Goal: Transaction & Acquisition: Purchase product/service

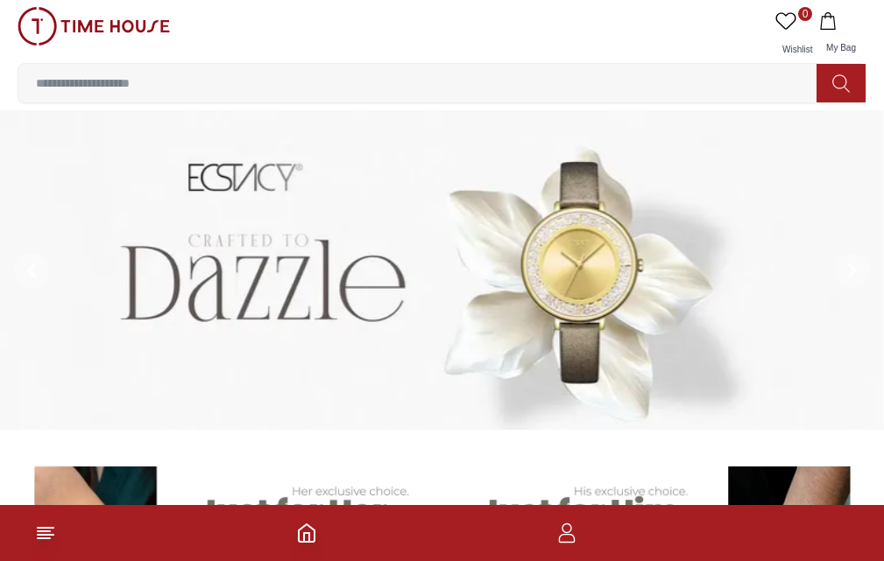
click at [533, 66] on input at bounding box center [424, 83] width 812 height 35
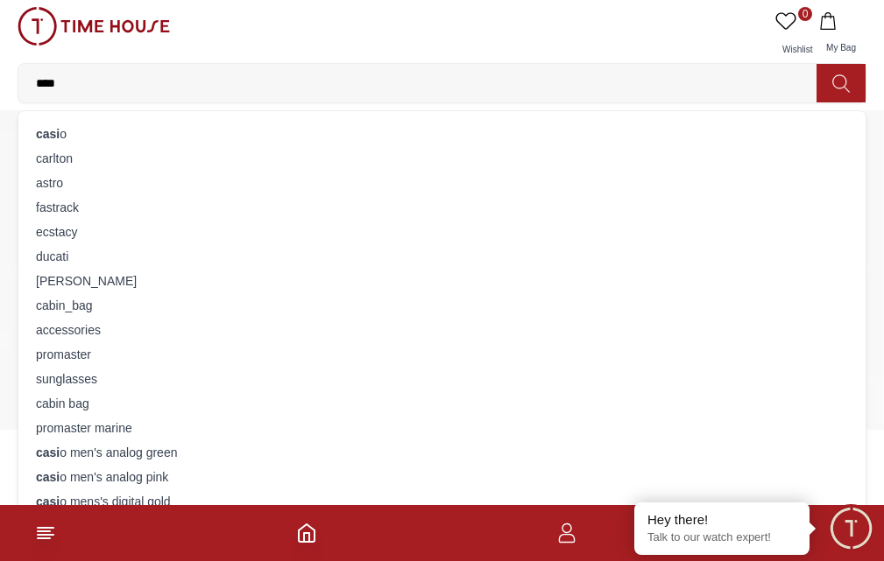
type input "*****"
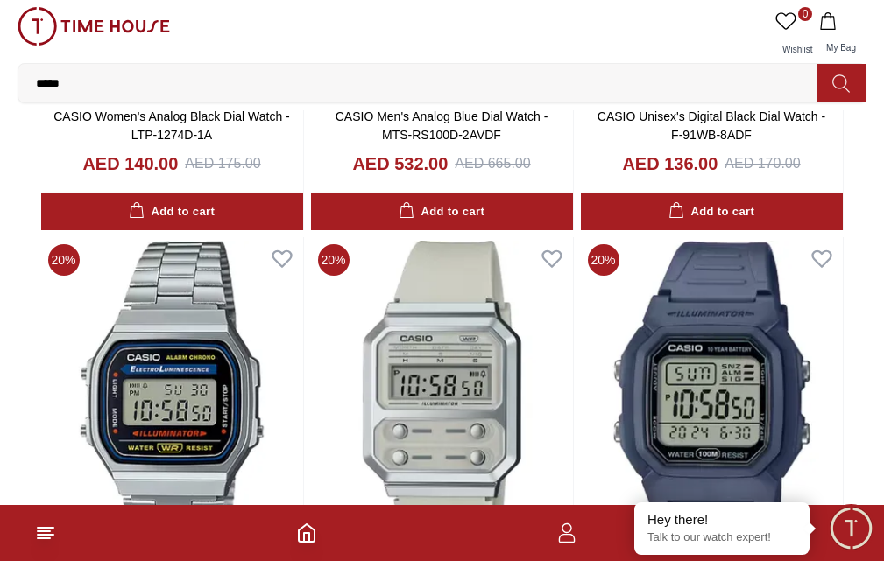
scroll to position [1392, 0]
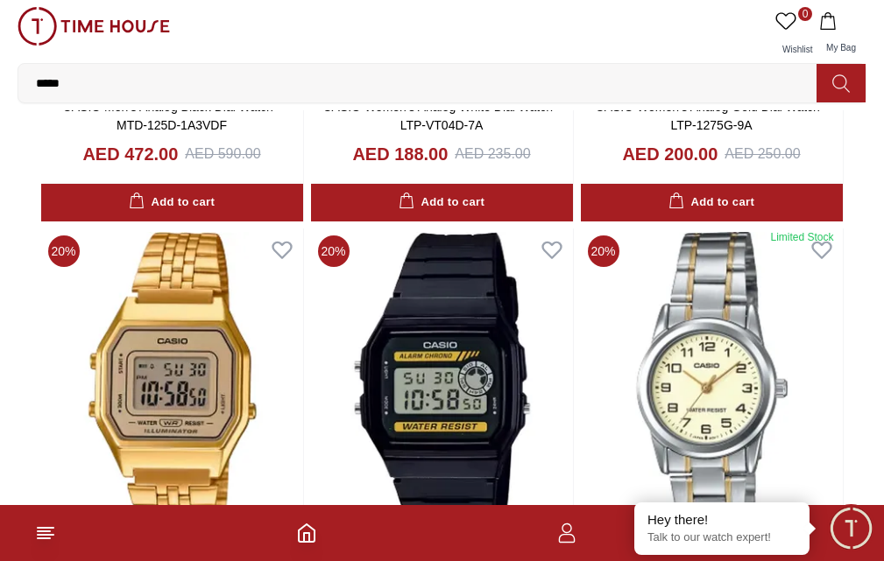
scroll to position [2839, 0]
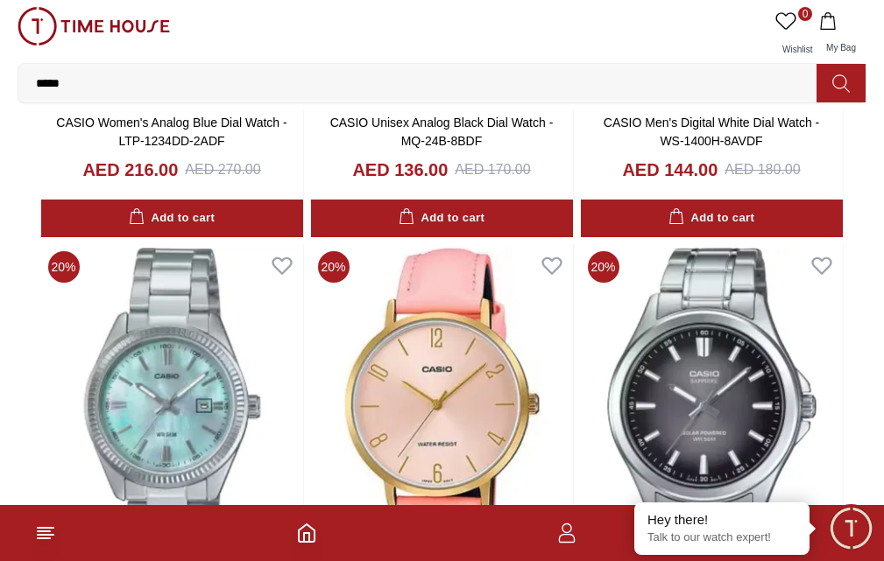
scroll to position [4742, 0]
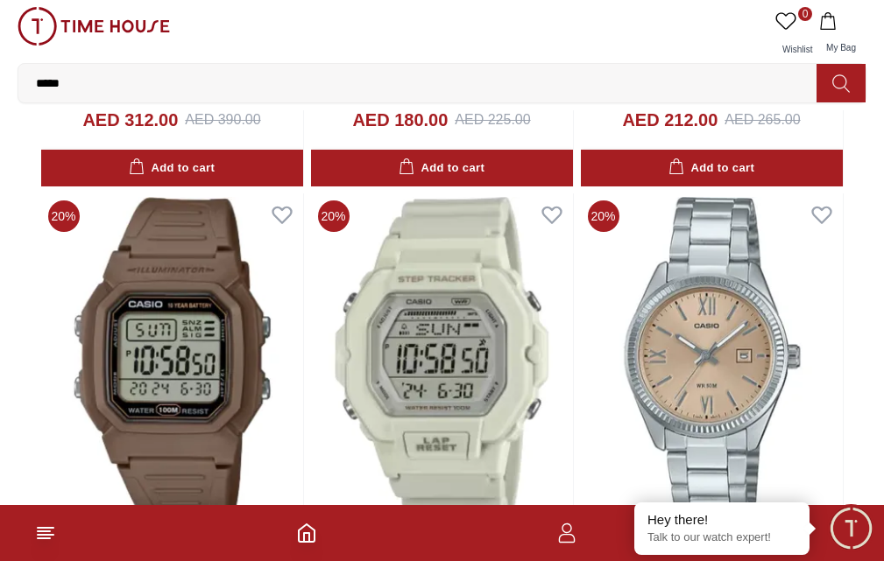
scroll to position [7190, 0]
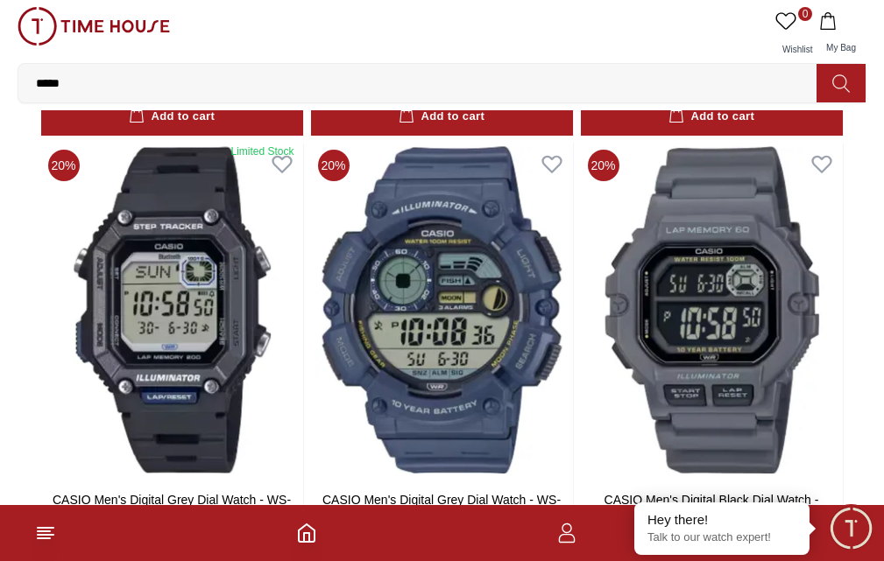
scroll to position [8207, 0]
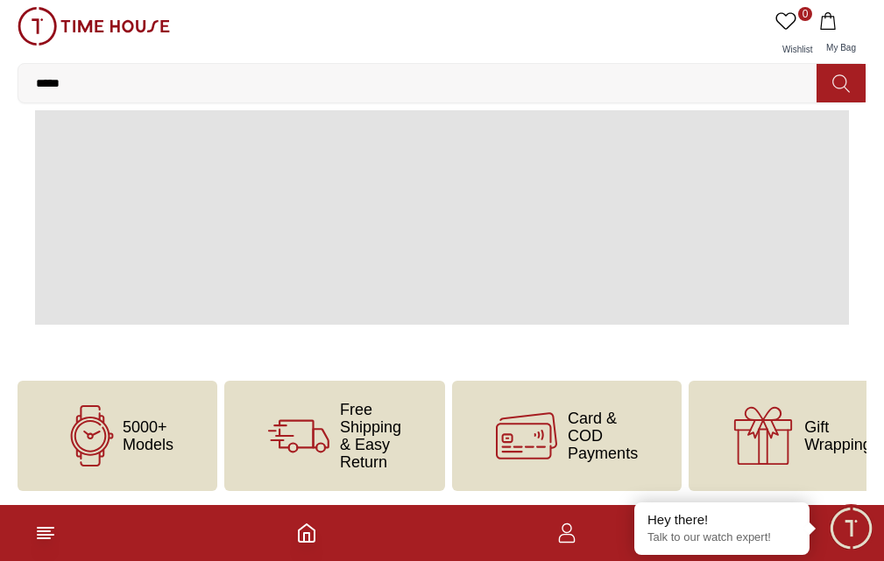
scroll to position [1432, 0]
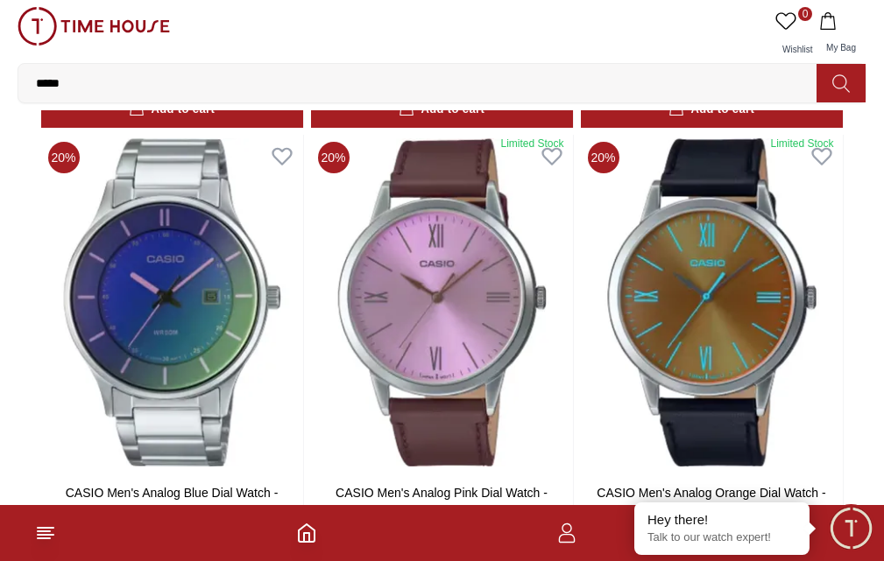
scroll to position [13272, 0]
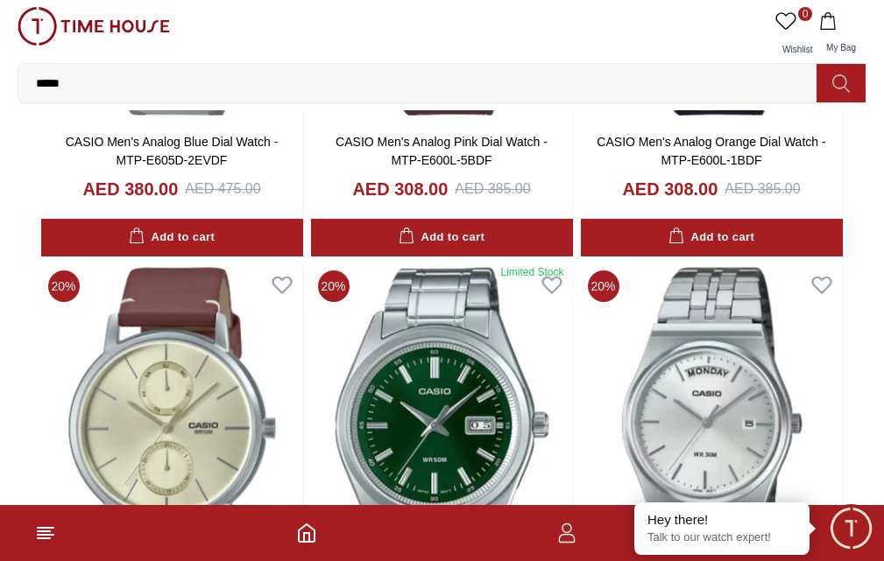
scroll to position [13826, 0]
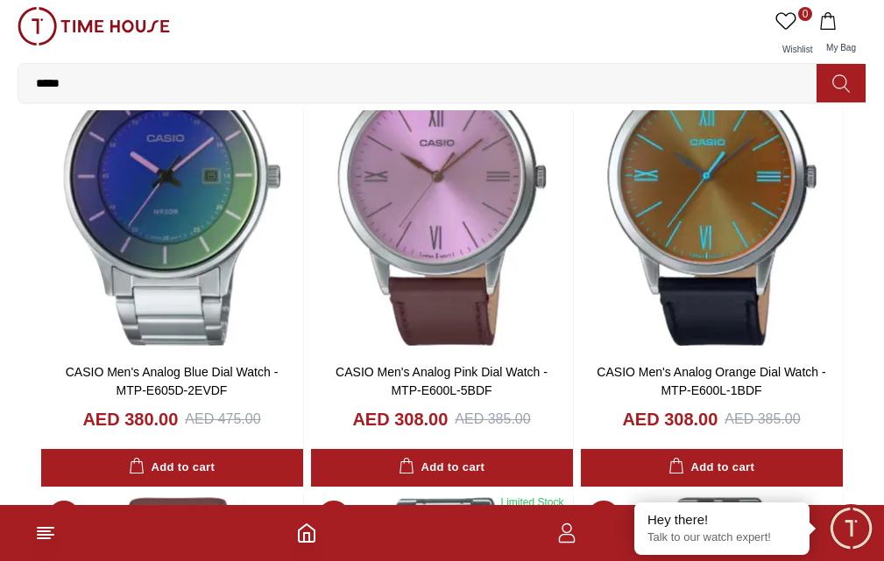
scroll to position [13608, 0]
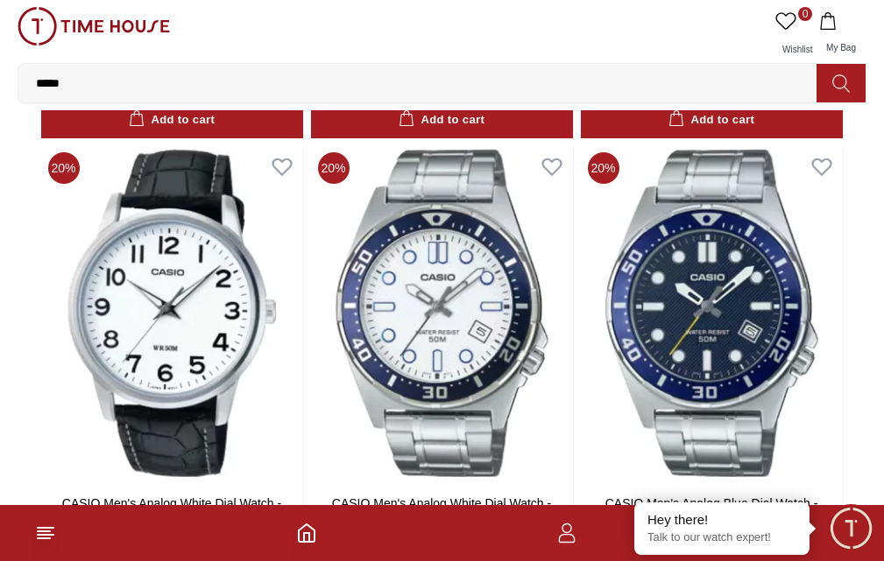
scroll to position [16342, 0]
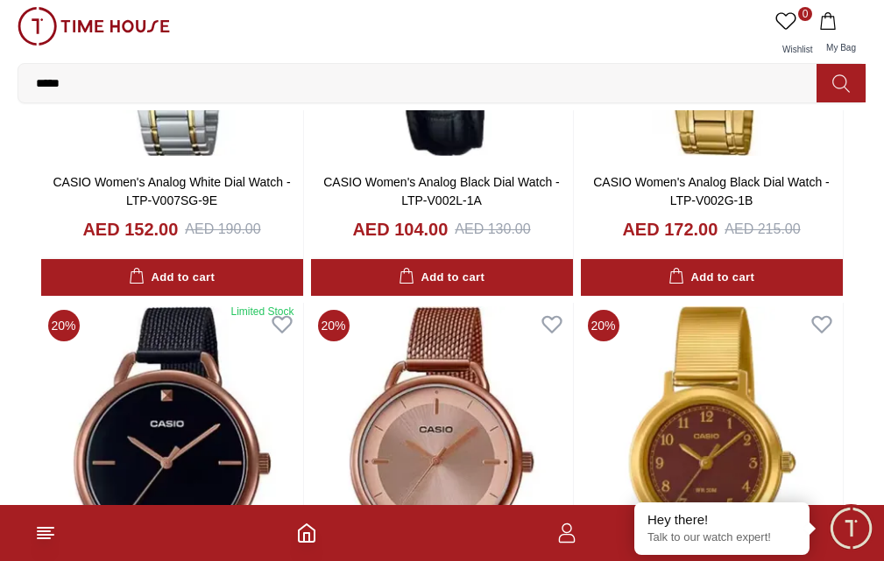
scroll to position [19051, 0]
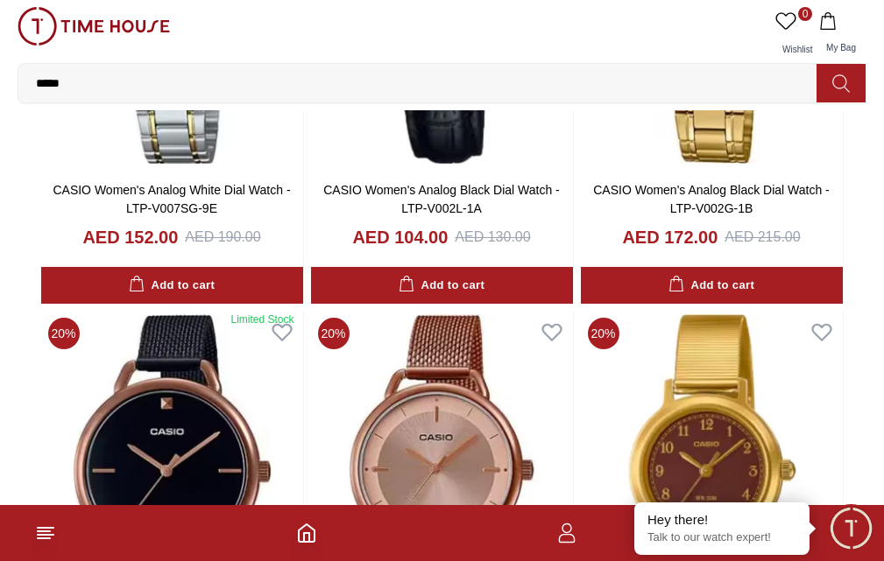
click at [547, 66] on input "*****" at bounding box center [424, 83] width 812 height 35
type input "**********"
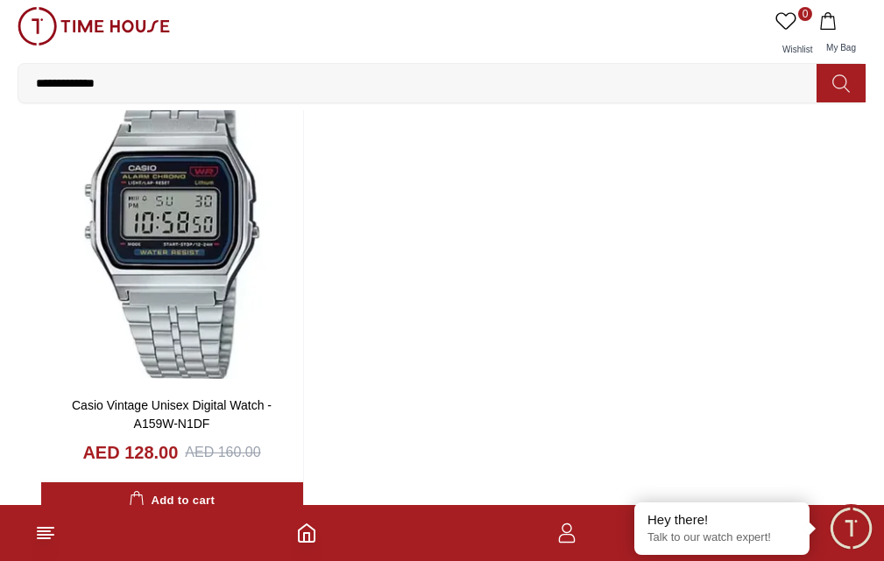
scroll to position [141, 0]
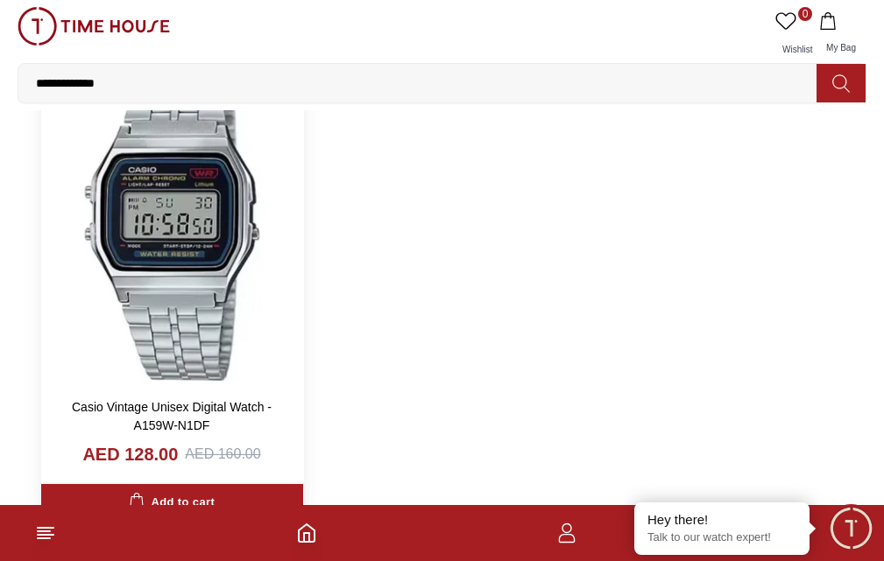
click at [303, 335] on img at bounding box center [172, 217] width 262 height 335
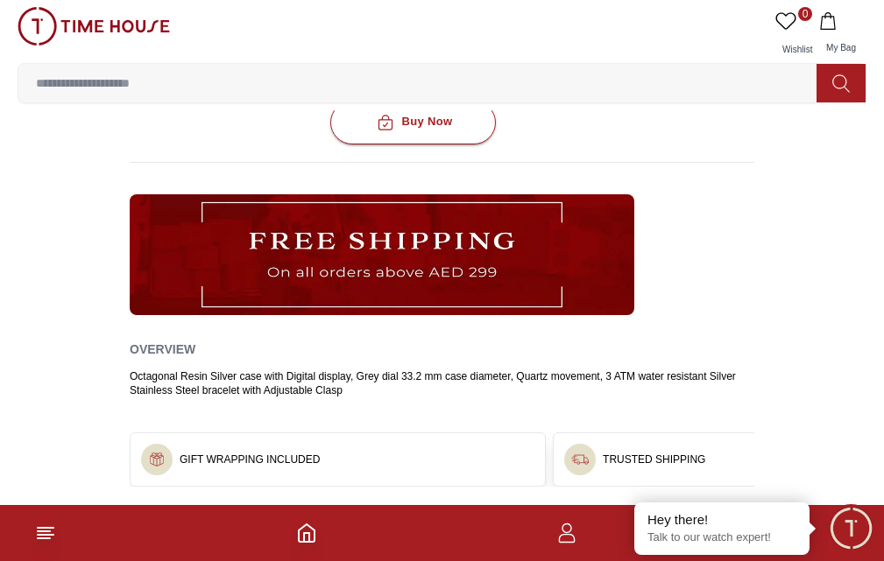
scroll to position [850, 0]
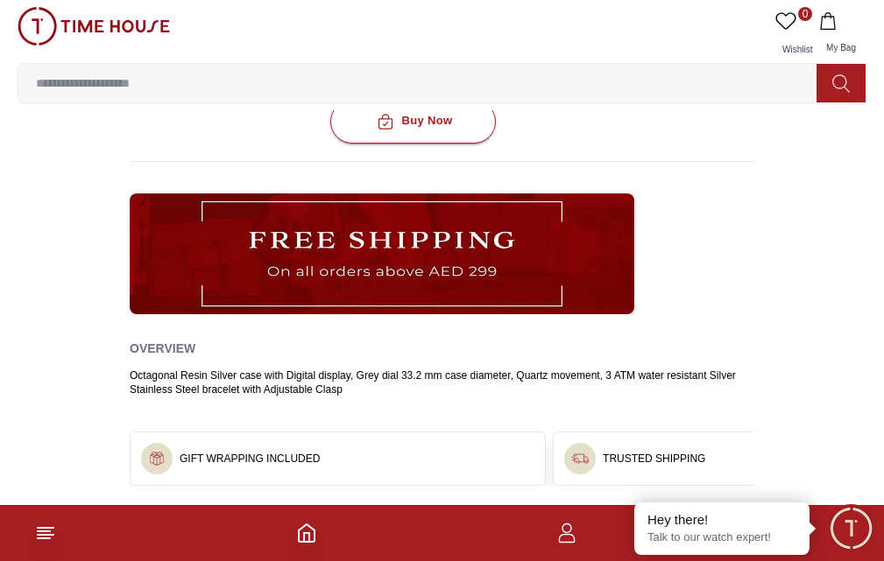
click at [288, 552] on button "Features" at bounding box center [259, 567] width 58 height 30
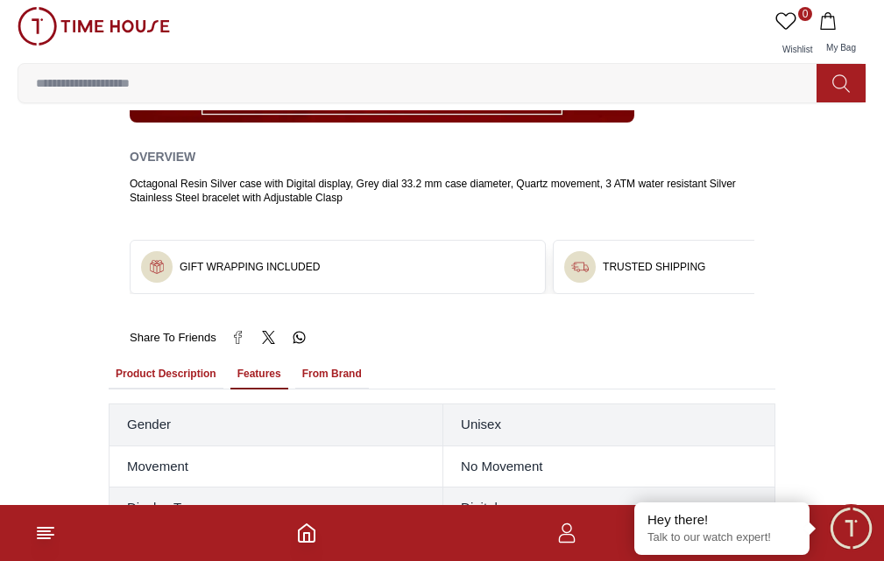
scroll to position [1043, 0]
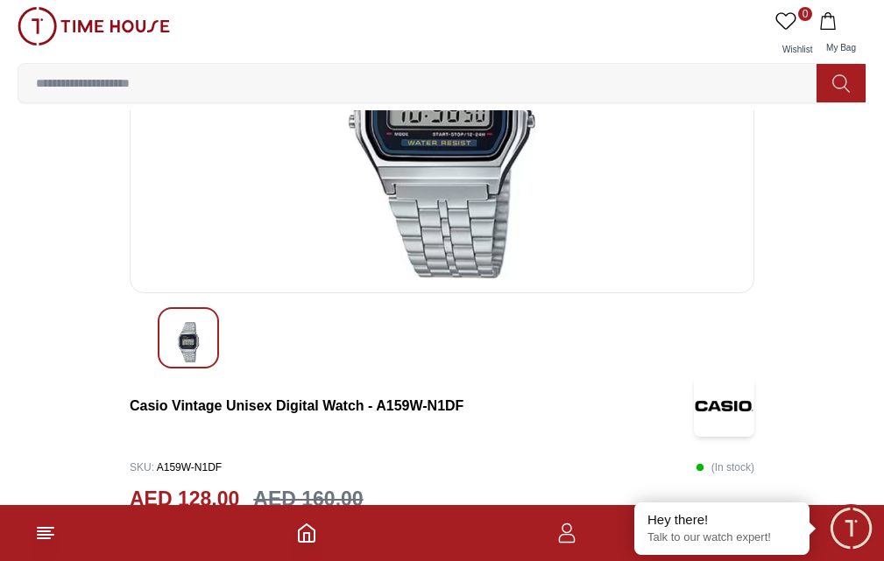
scroll to position [227, 0]
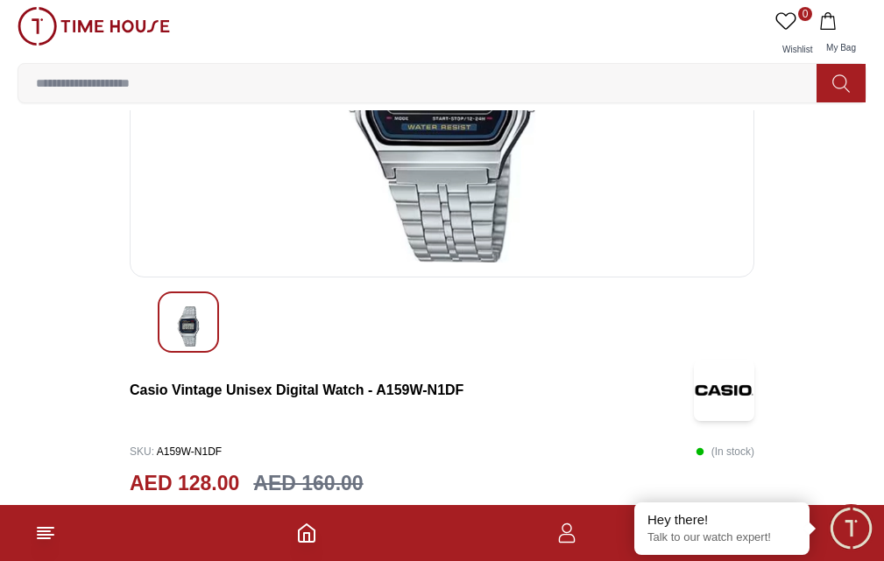
click at [498, 66] on input at bounding box center [424, 83] width 812 height 35
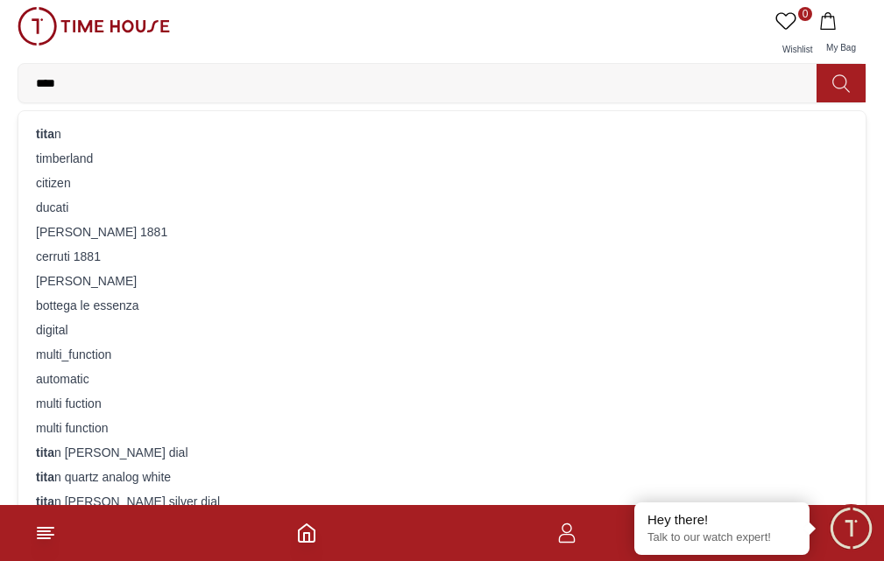
type input "*****"
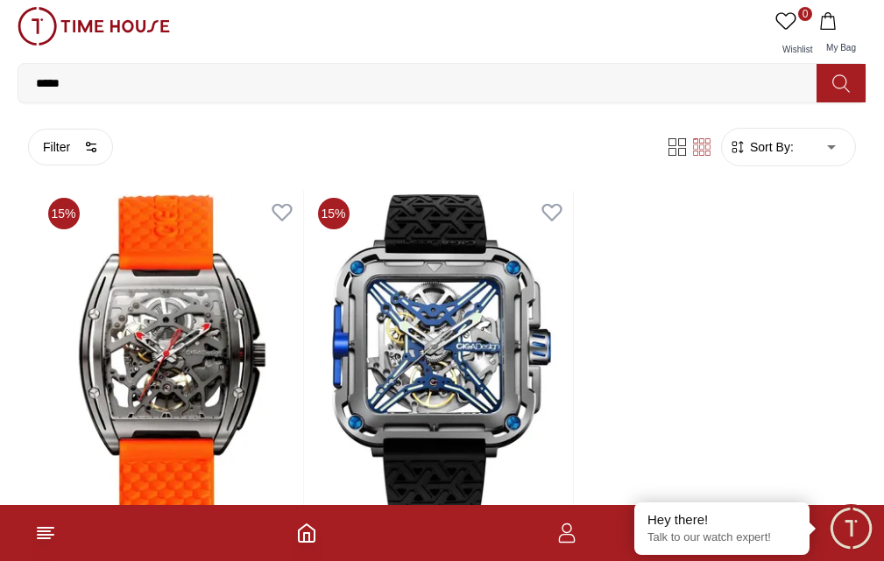
click at [0, 0] on span "BRANDS" at bounding box center [0, 0] width 0 height 0
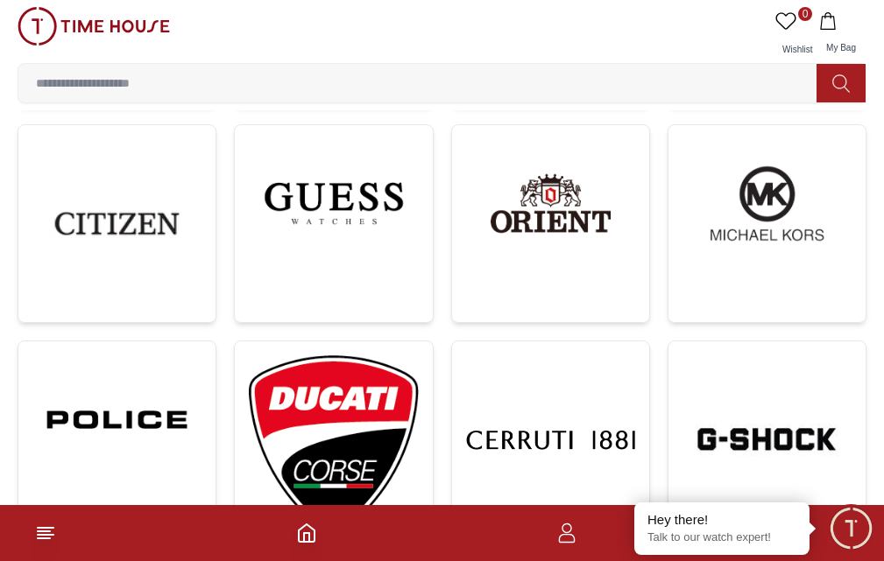
scroll to position [618, 0]
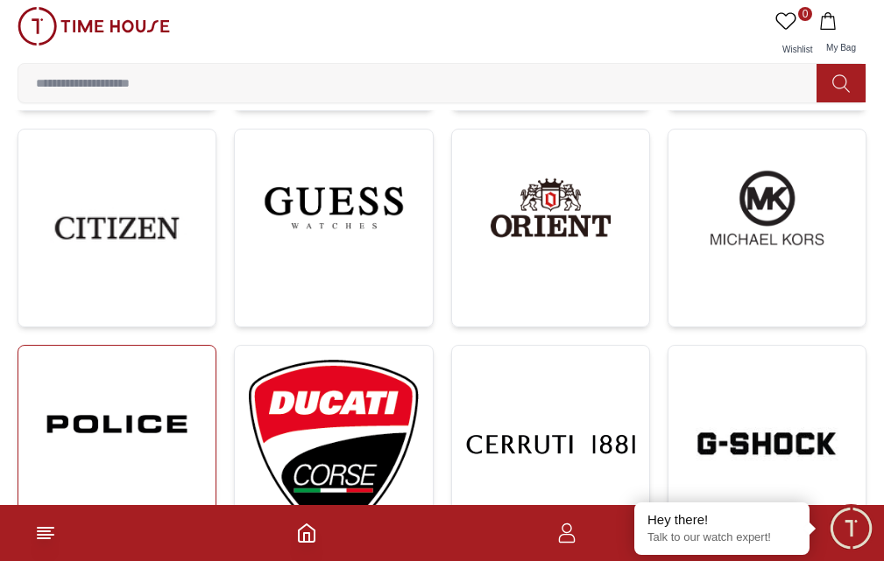
click at [216, 345] on link at bounding box center [117, 450] width 199 height 210
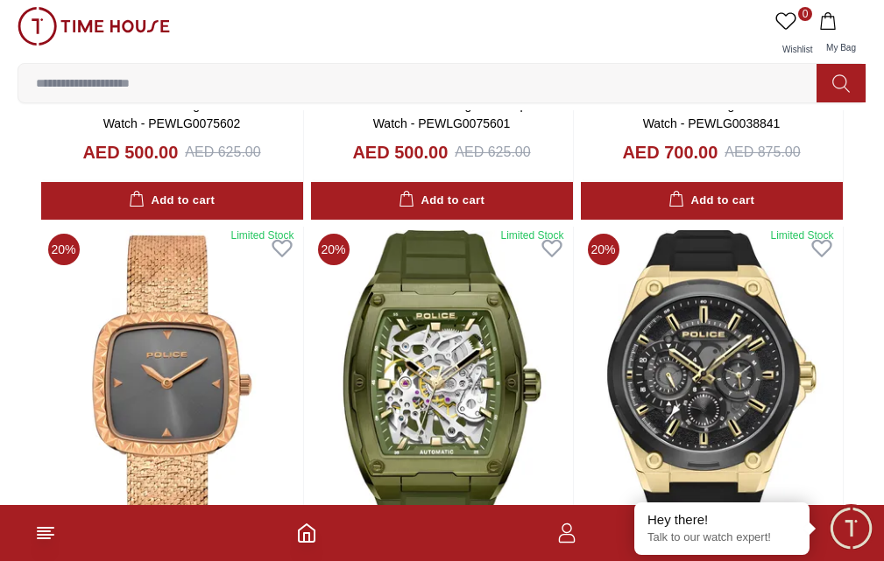
scroll to position [1862, 0]
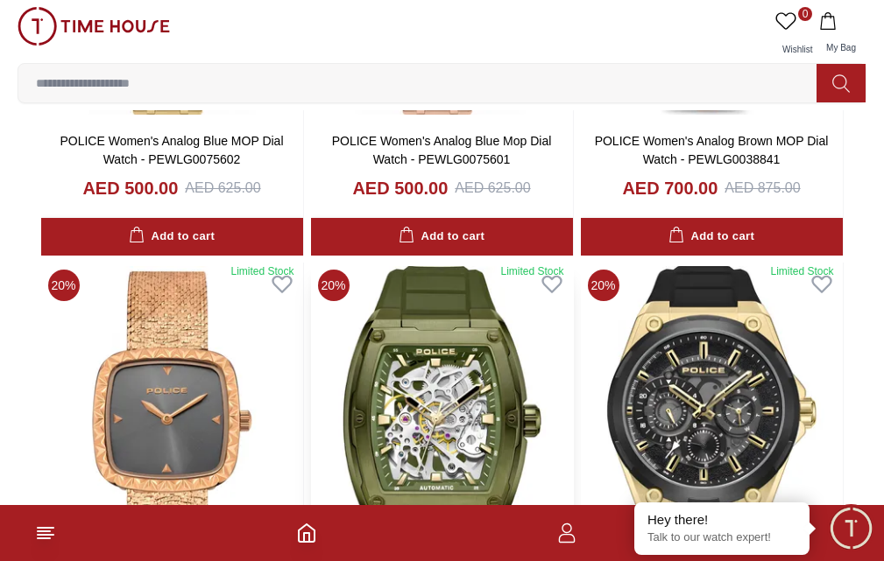
click at [544, 362] on img at bounding box center [442, 430] width 262 height 335
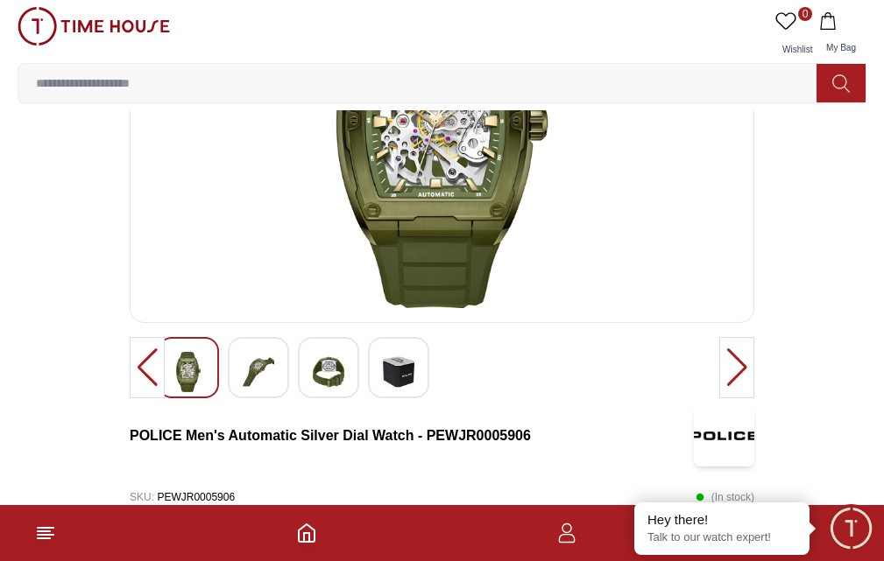
scroll to position [187, 0]
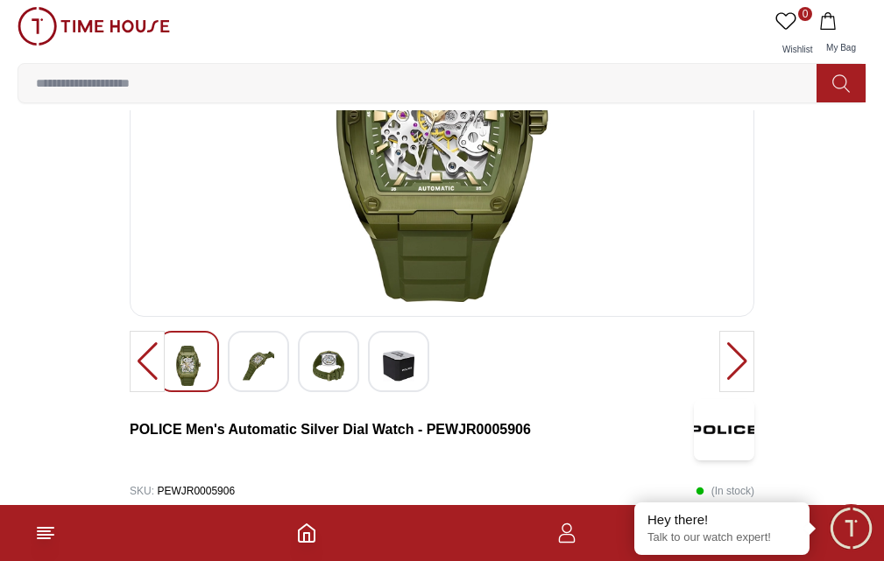
click at [258, 386] on img at bounding box center [259, 366] width 32 height 40
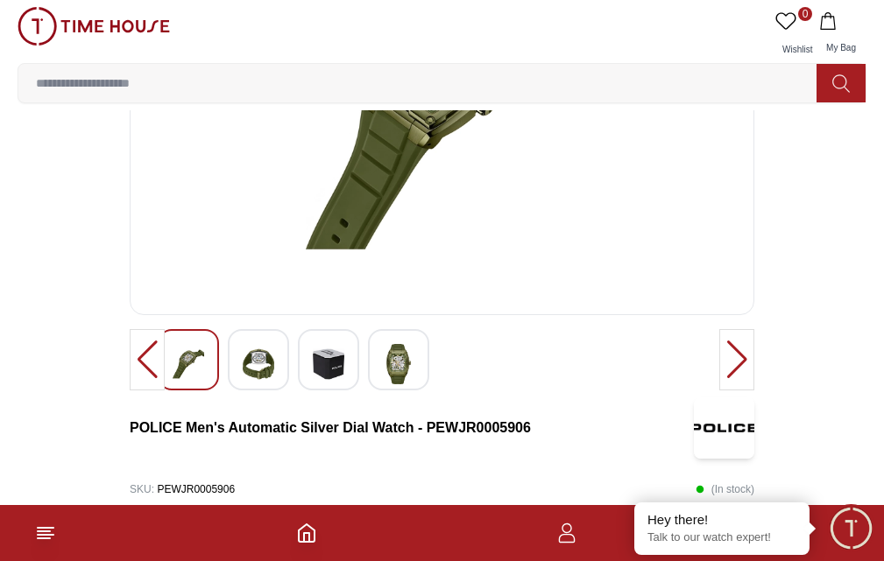
scroll to position [211, 0]
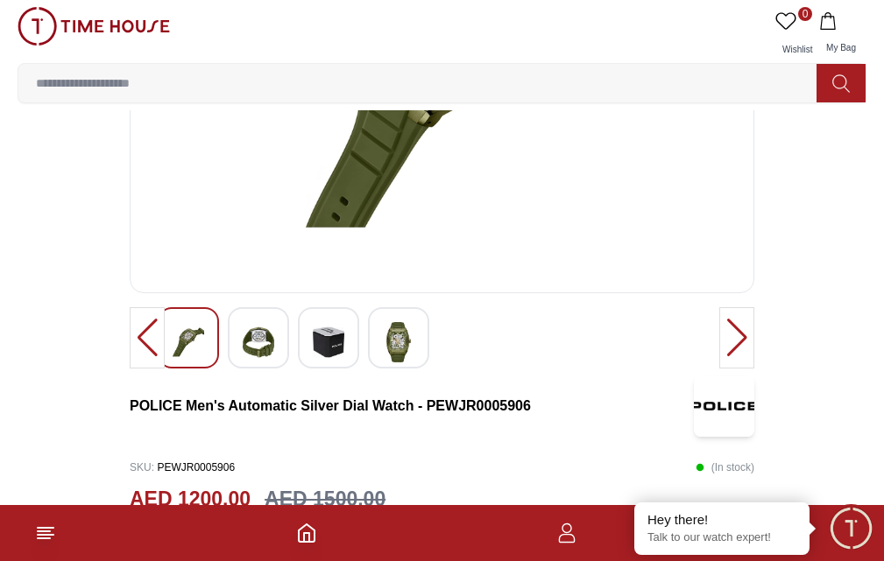
click at [314, 363] on img at bounding box center [329, 342] width 32 height 40
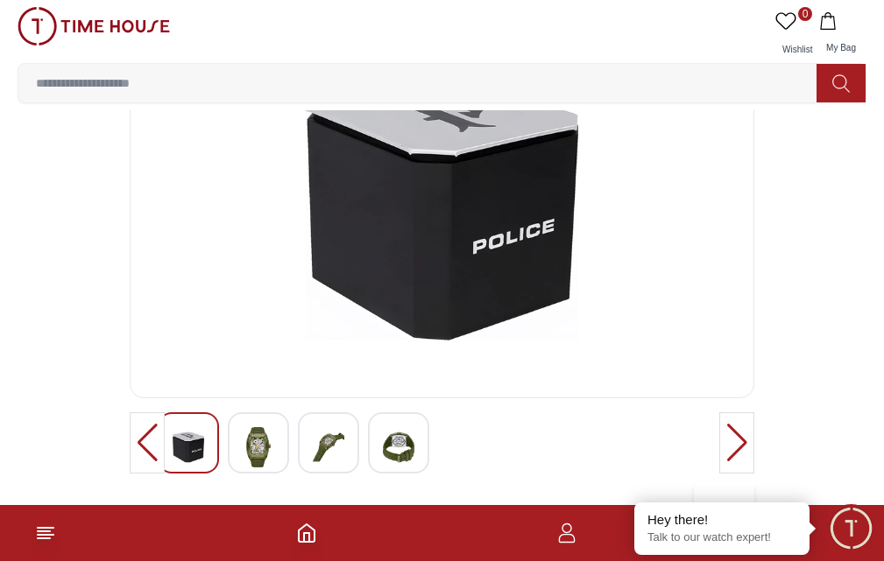
scroll to position [99, 0]
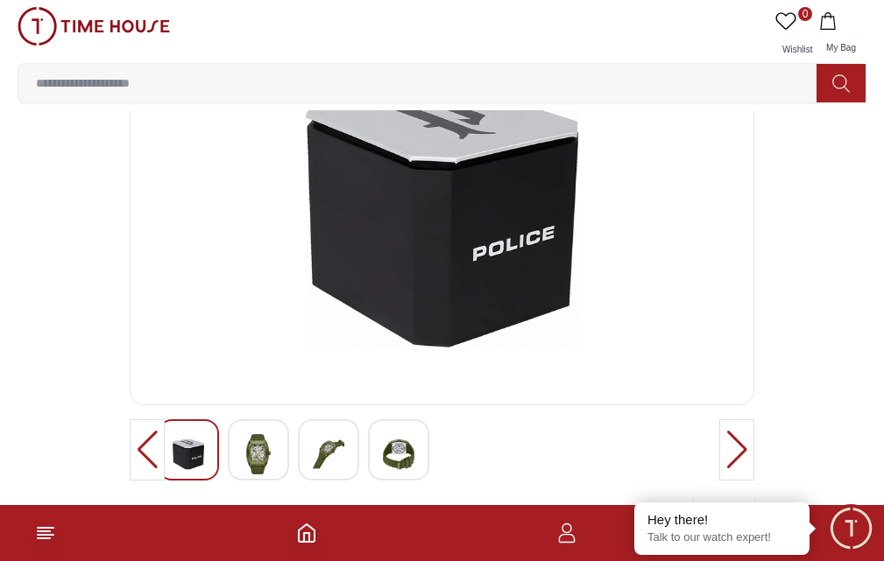
click at [538, 66] on input at bounding box center [424, 83] width 812 height 35
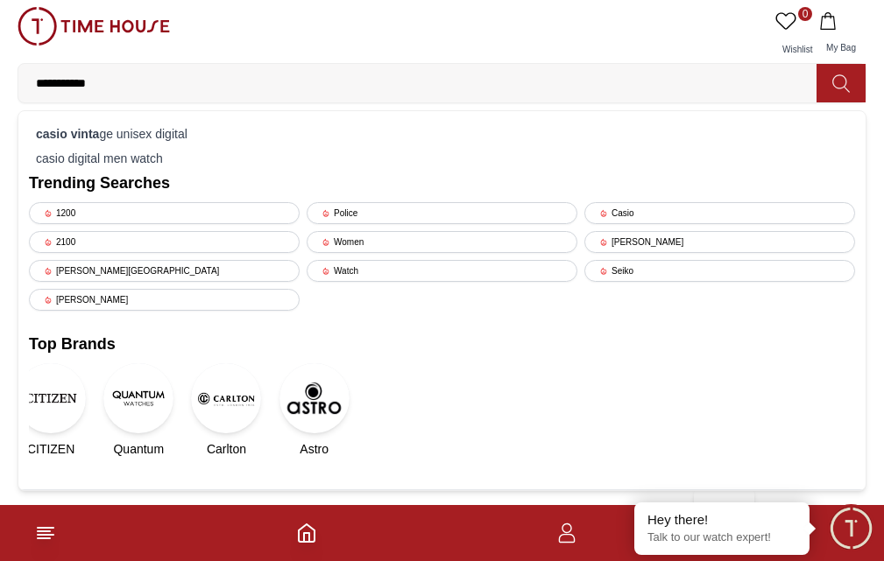
type input "**********"
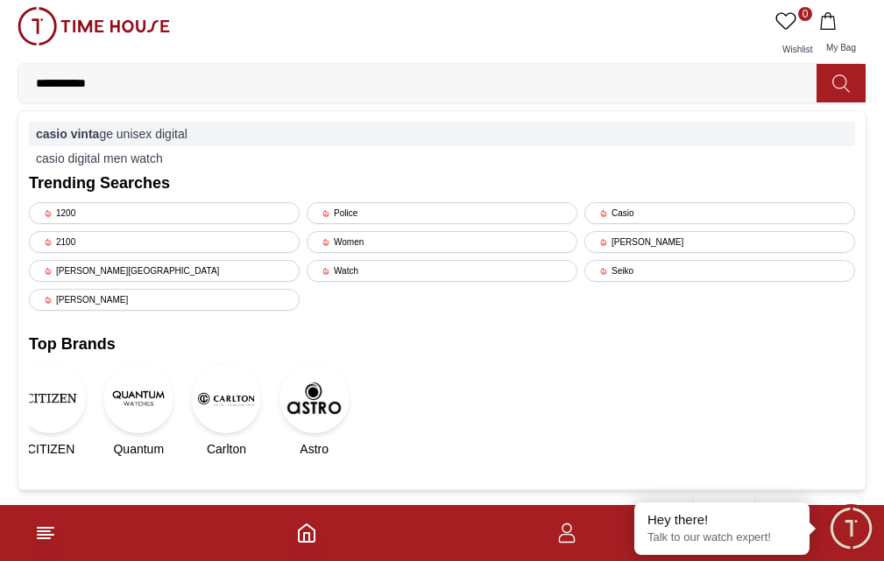
click at [99, 127] on strong "casio vinta" at bounding box center [67, 134] width 63 height 14
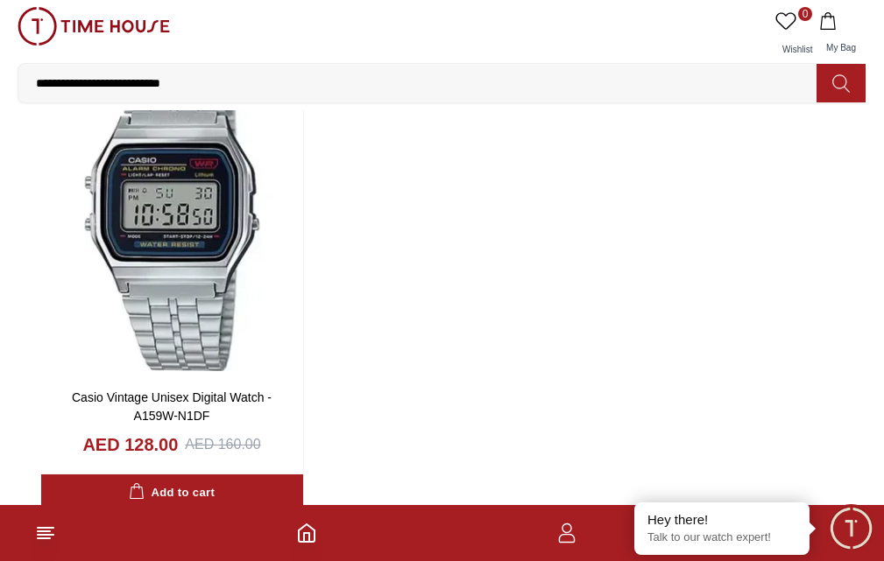
scroll to position [180, 0]
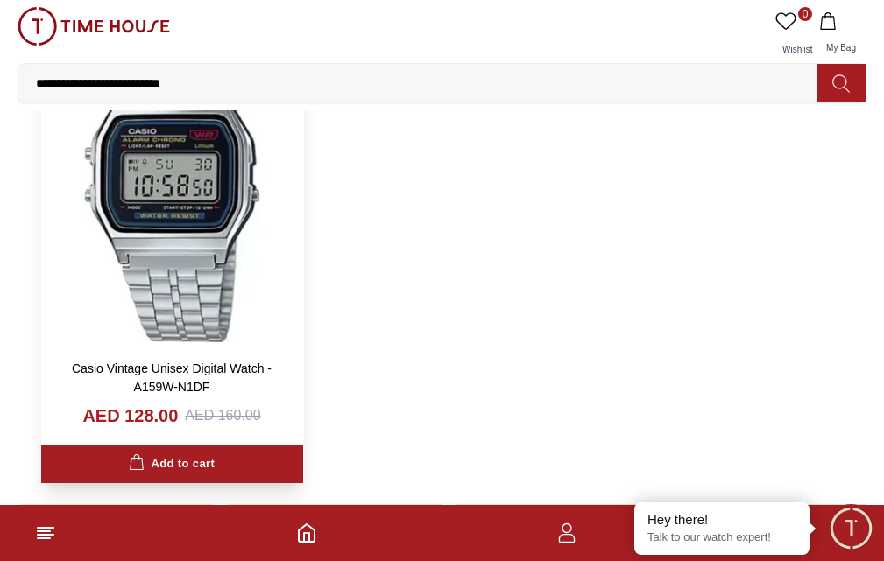
click at [303, 293] on img at bounding box center [172, 178] width 262 height 335
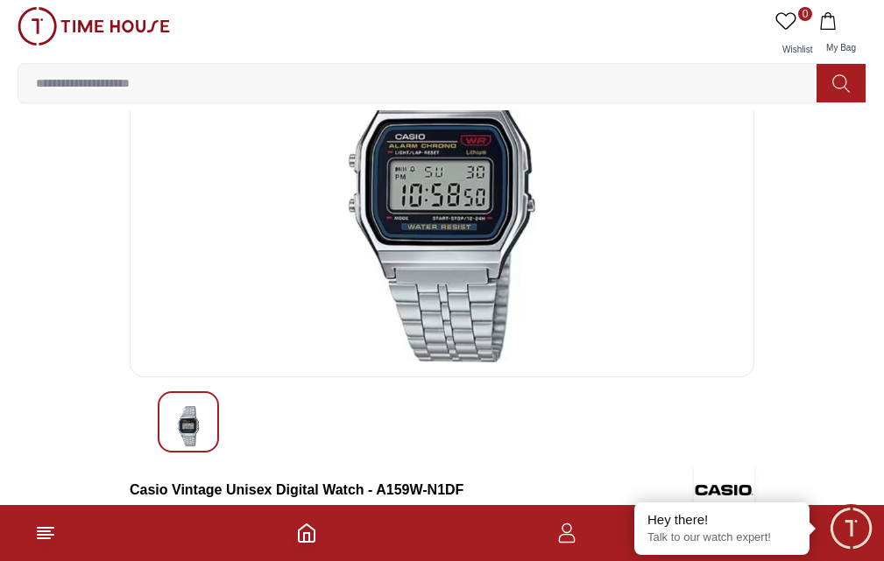
scroll to position [145, 0]
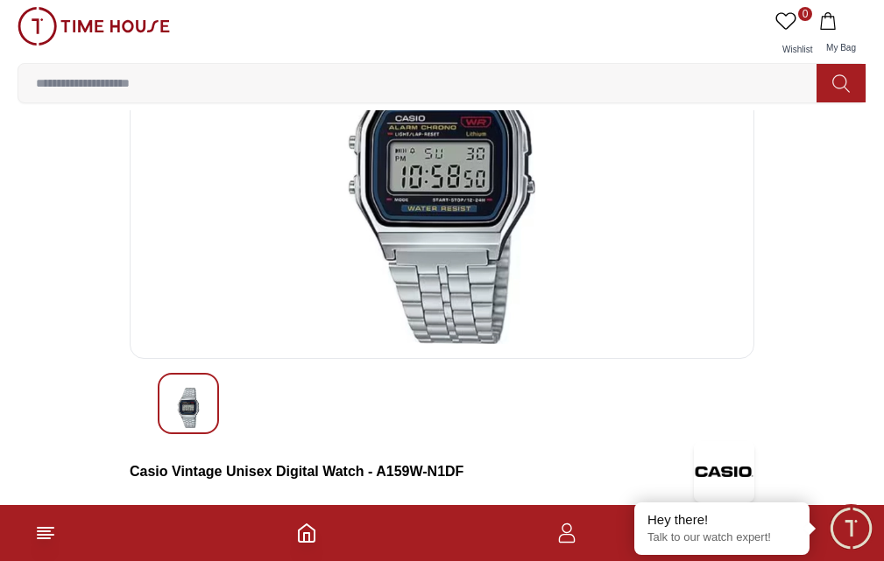
click at [253, 344] on img at bounding box center [442, 169] width 595 height 350
